Goal: Transaction & Acquisition: Purchase product/service

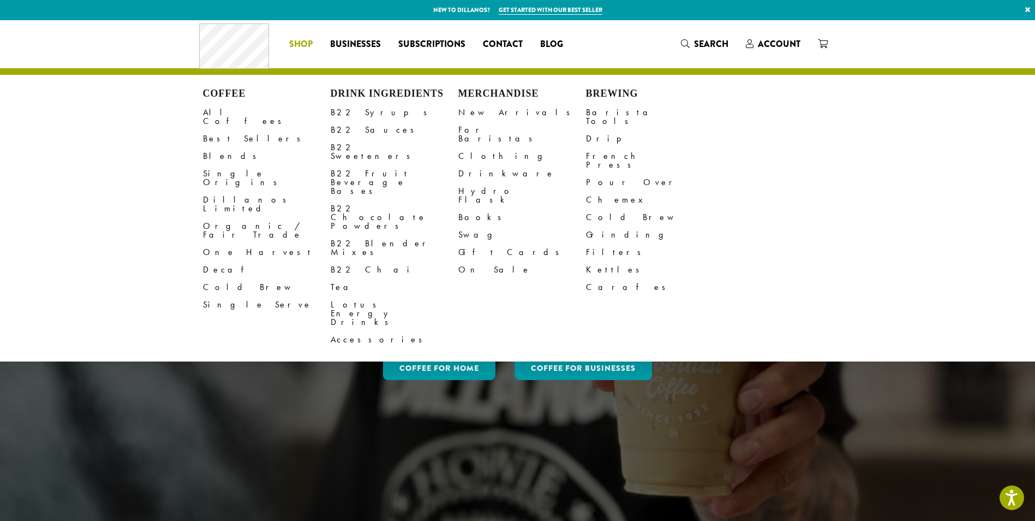
click at [308, 43] on span "Shop" at bounding box center [300, 45] width 23 height 14
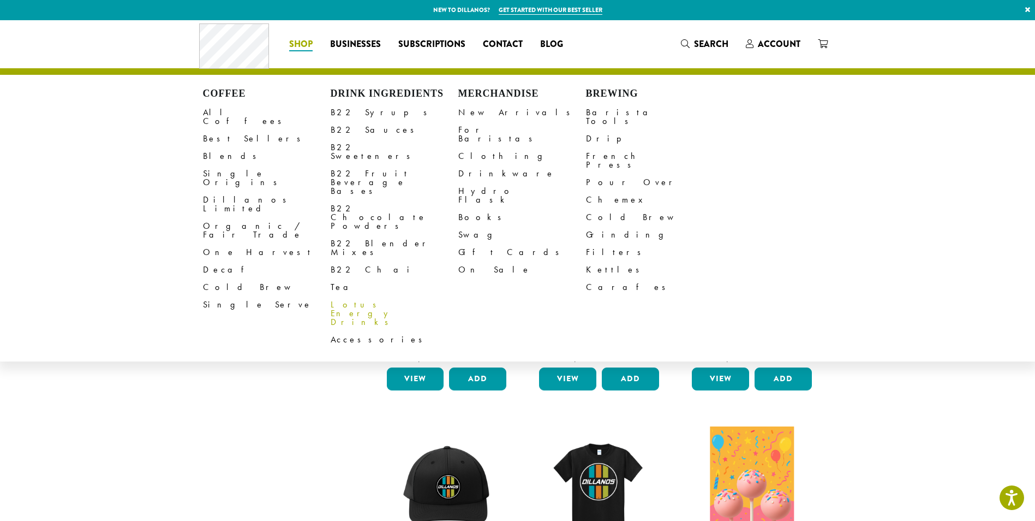
click at [366, 296] on link "Lotus Energy Drinks" at bounding box center [395, 313] width 128 height 35
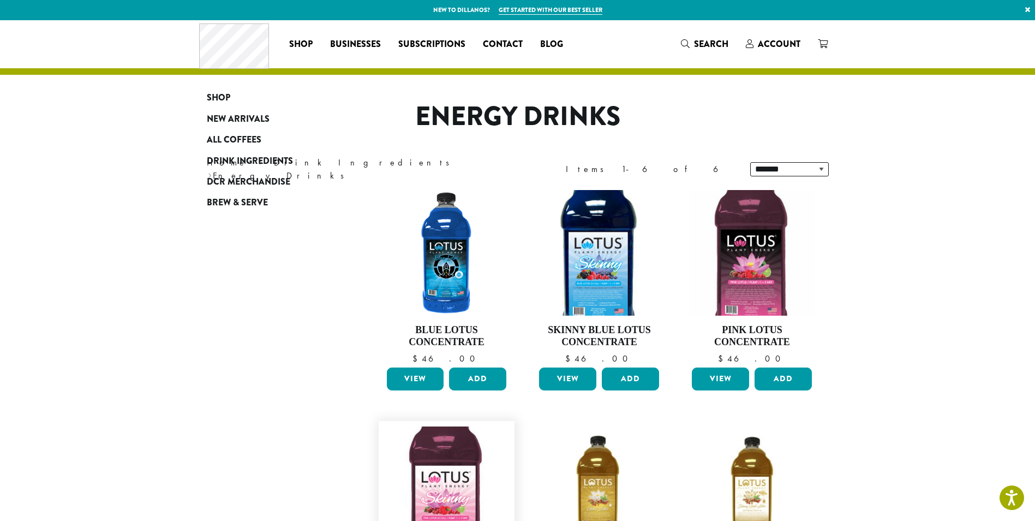
scroll to position [273, 0]
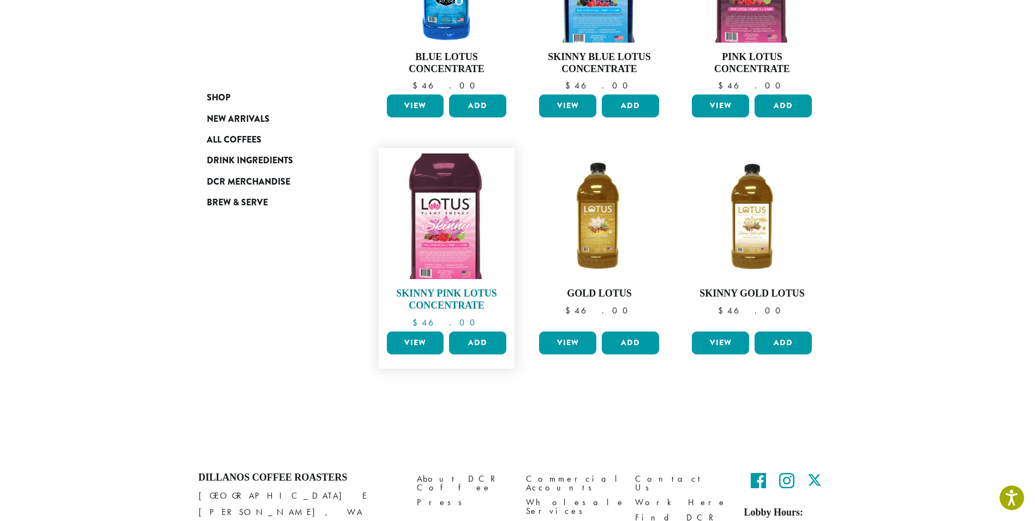
click at [442, 228] on img at bounding box center [447, 216] width 126 height 126
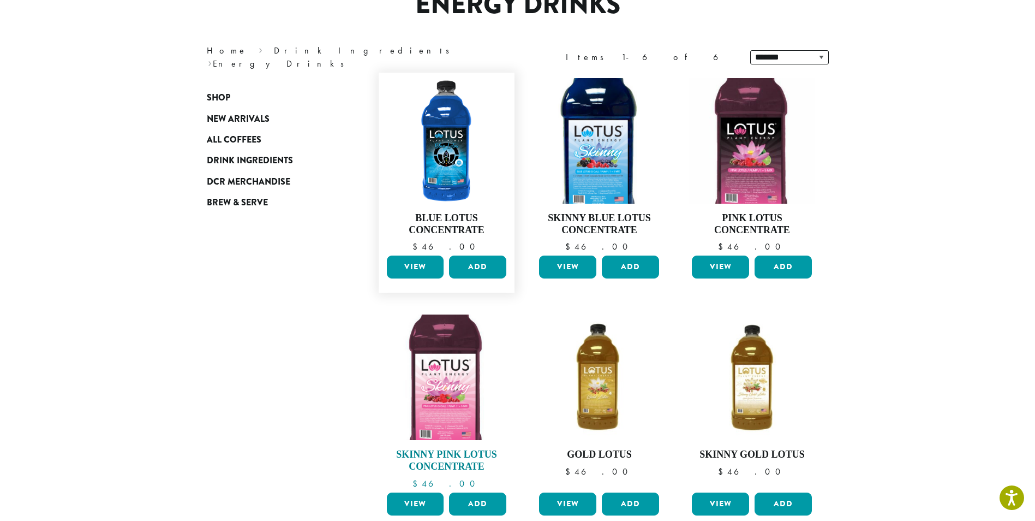
scroll to position [0, 0]
